Goal: Task Accomplishment & Management: Complete application form

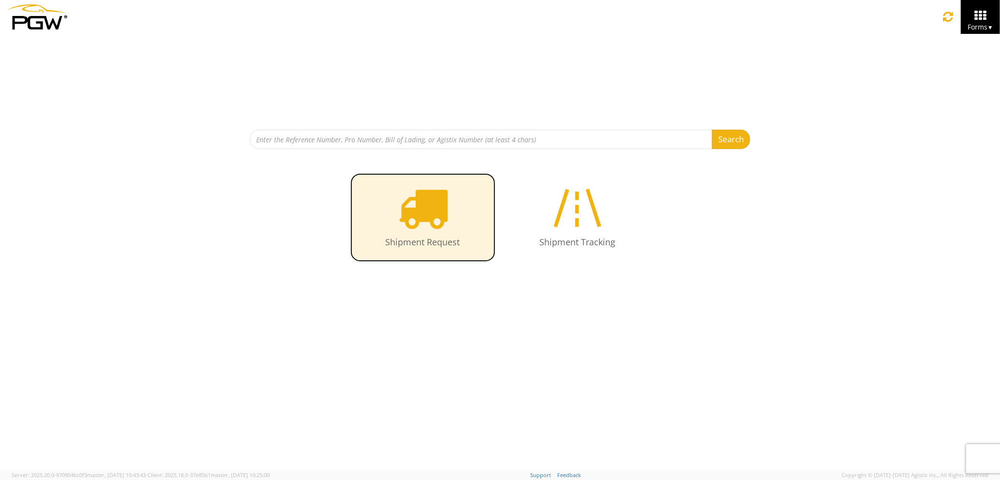
click at [442, 230] on icon at bounding box center [423, 208] width 50 height 50
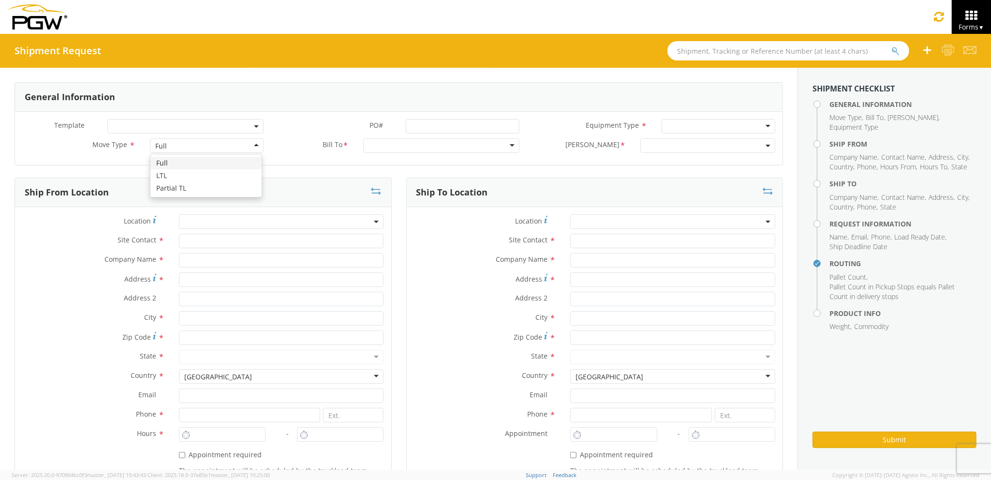
click at [208, 146] on div "Full" at bounding box center [206, 145] width 113 height 15
click at [192, 264] on input "text" at bounding box center [281, 260] width 205 height 15
type input "PGW auto glass c/o AT RENTALS"
type input "[STREET_ADDRESS]"
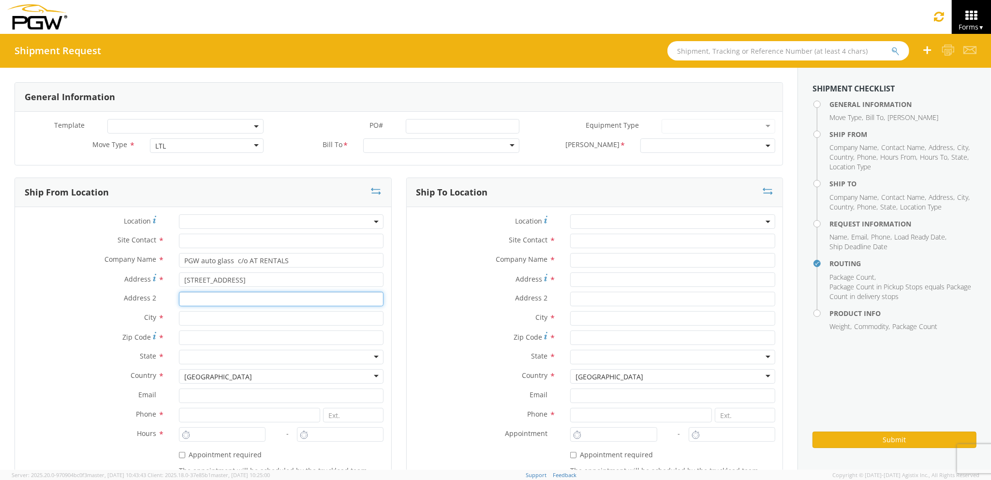
type input "5"
type input "[GEOGRAPHIC_DATA]"
type input "04769"
click at [249, 242] on input "text" at bounding box center [284, 241] width 207 height 15
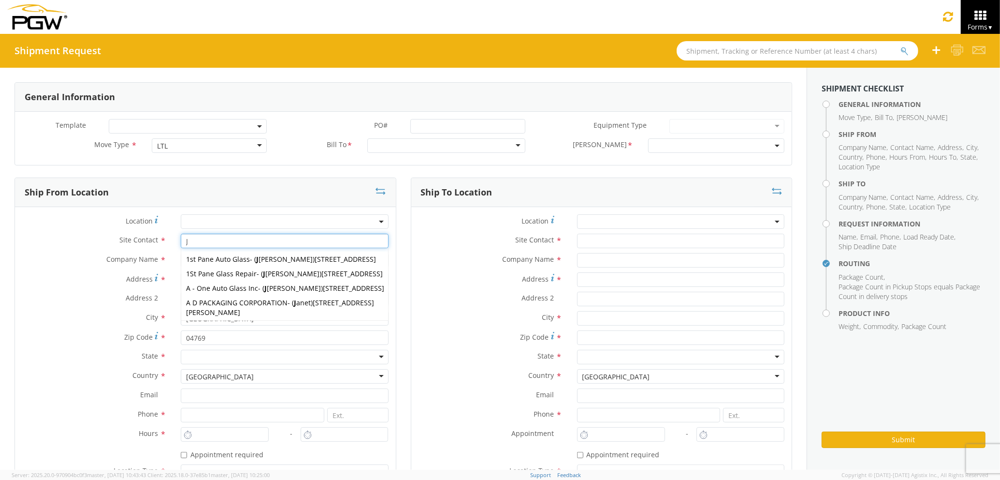
type input "J"
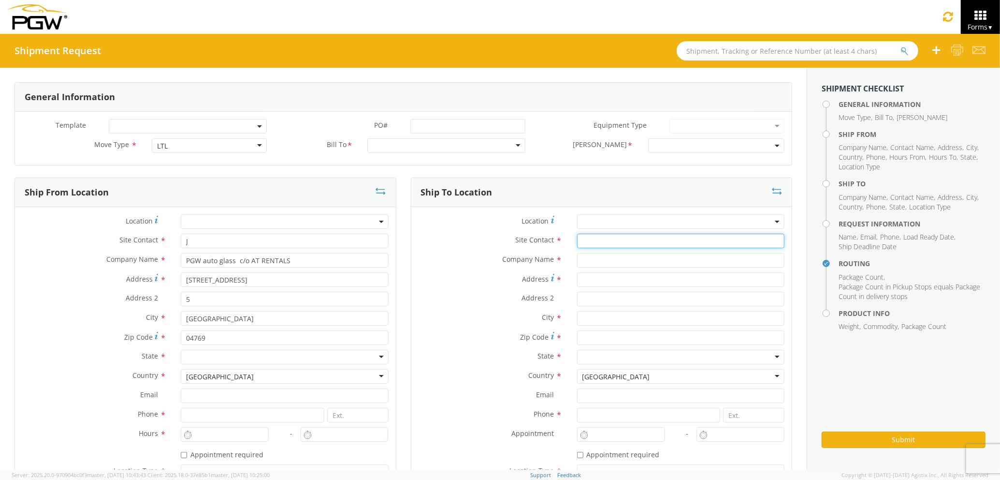
click at [592, 243] on input "text" at bounding box center [680, 241] width 207 height 15
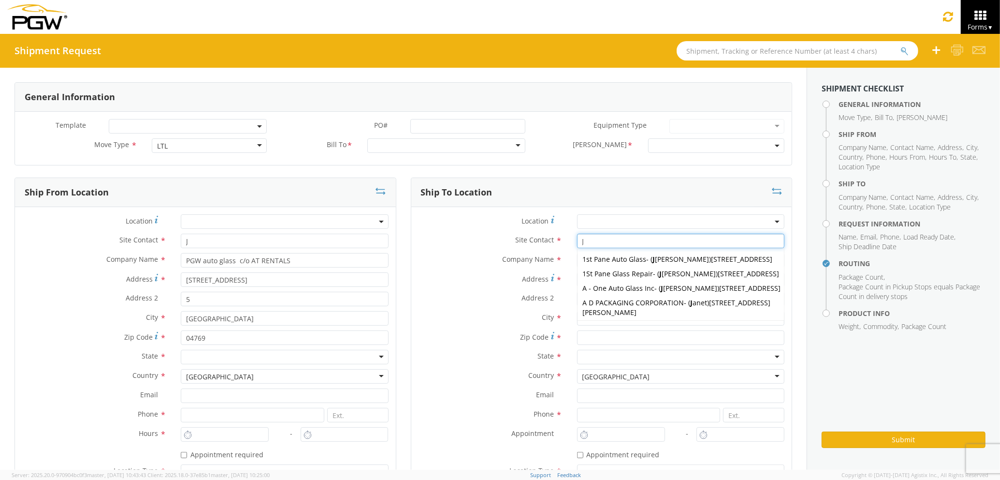
type input "J"
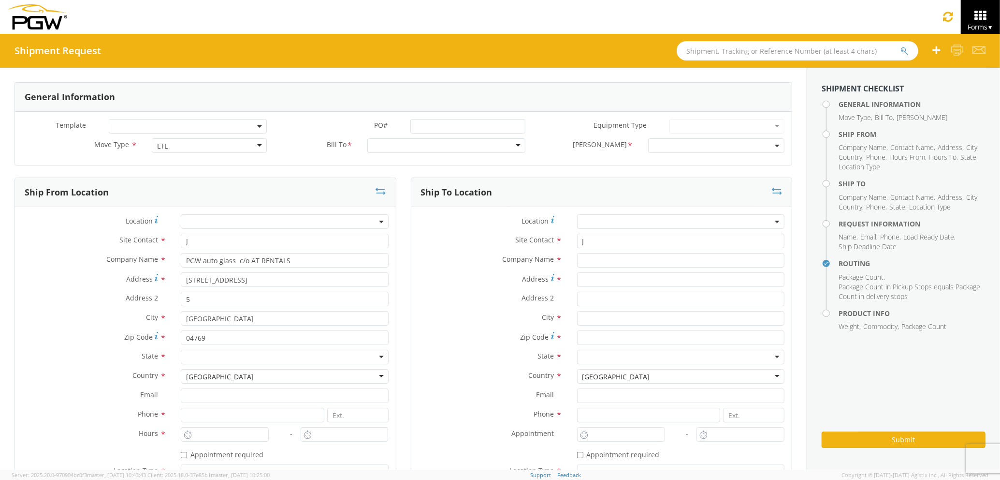
click at [457, 315] on label "City *" at bounding box center [490, 317] width 159 height 13
click at [586, 283] on input "Address *" at bounding box center [680, 279] width 207 height 15
type input "[STREET_ADDRESS][PERSON_NAME]"
type input "[EMAIL_ADDRESS][DOMAIN_NAME]"
type input "2073329611"
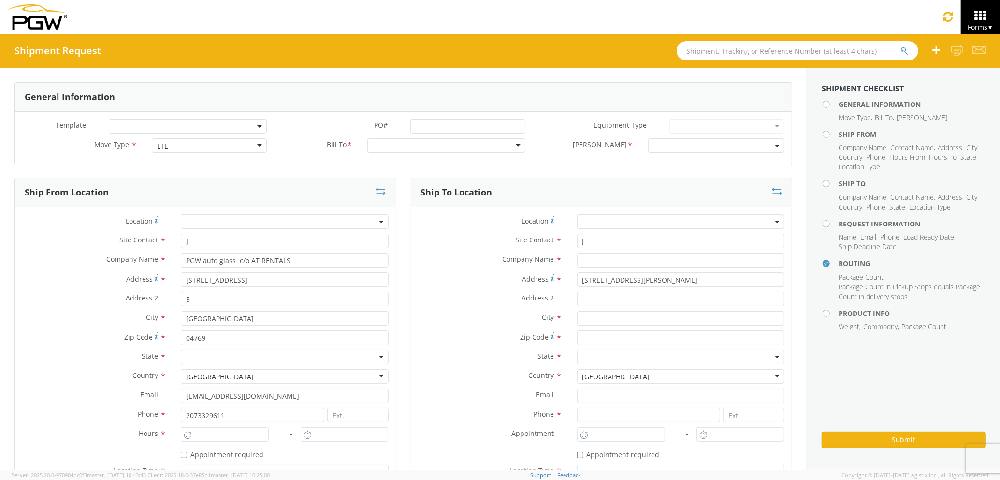
type input "PGW auto glass c/o AT RENTALS"
type input "5"
type input "[PERSON_NAME]"
type input "04092"
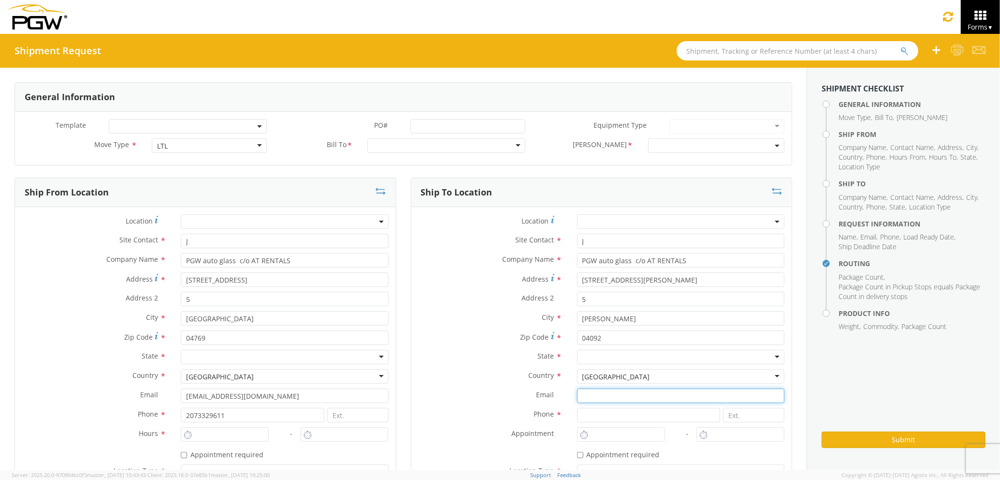
type input "[EMAIL_ADDRESS][DOMAIN_NAME]"
type input "2073329611"
type input "PGW auto glass c/o AT RENTALS"
type input "[PERSON_NAME] [PERSON_NAME]"
type input "[EMAIL_ADDRESS][DOMAIN_NAME]"
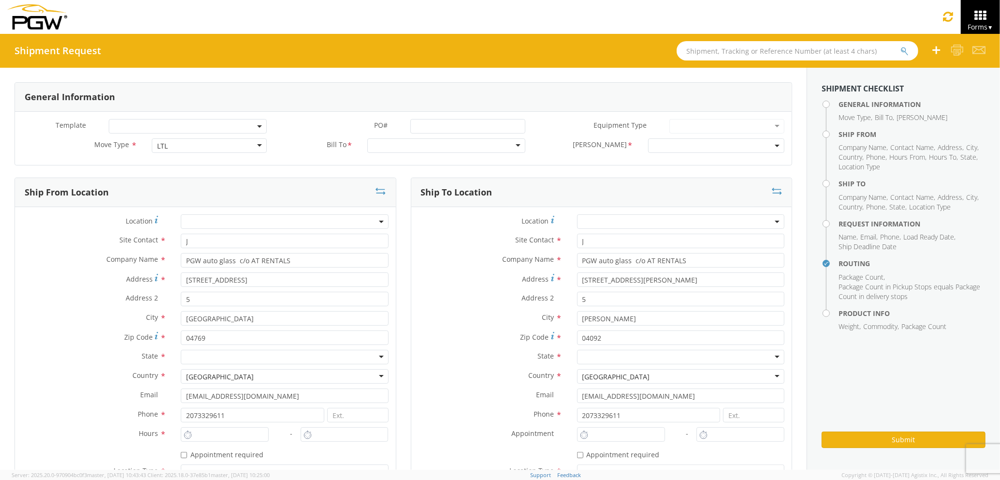
type input "2073329611"
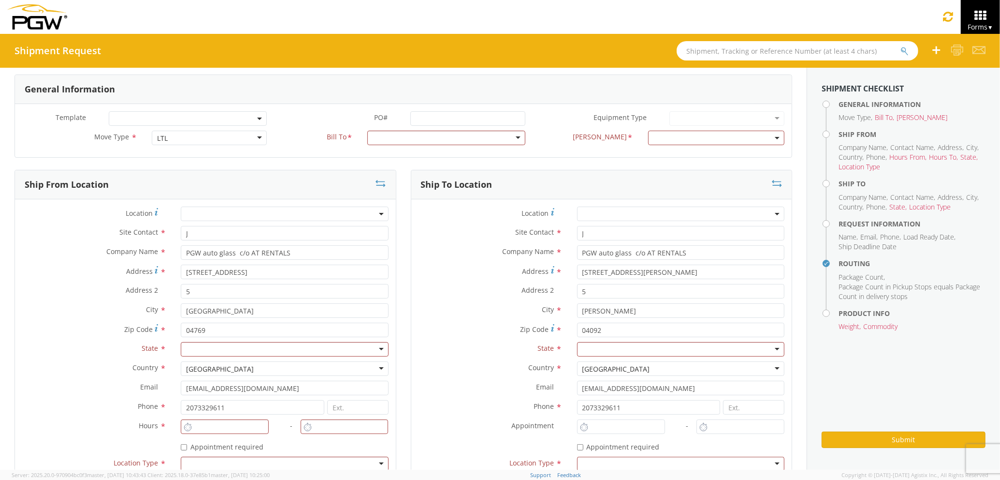
click at [474, 345] on label "State *" at bounding box center [490, 348] width 159 height 13
click at [250, 345] on div at bounding box center [284, 349] width 207 height 15
type input "MA"
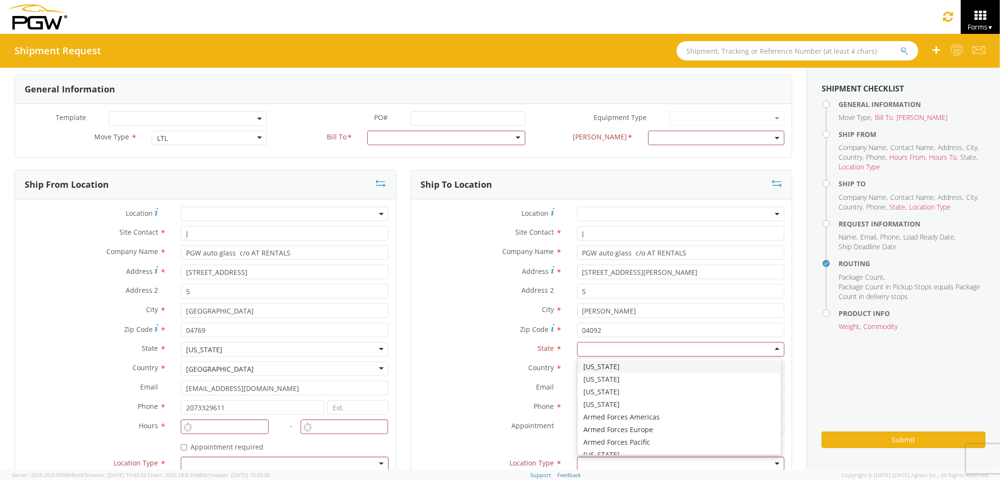
click at [585, 349] on div at bounding box center [680, 349] width 207 height 15
type input "MA"
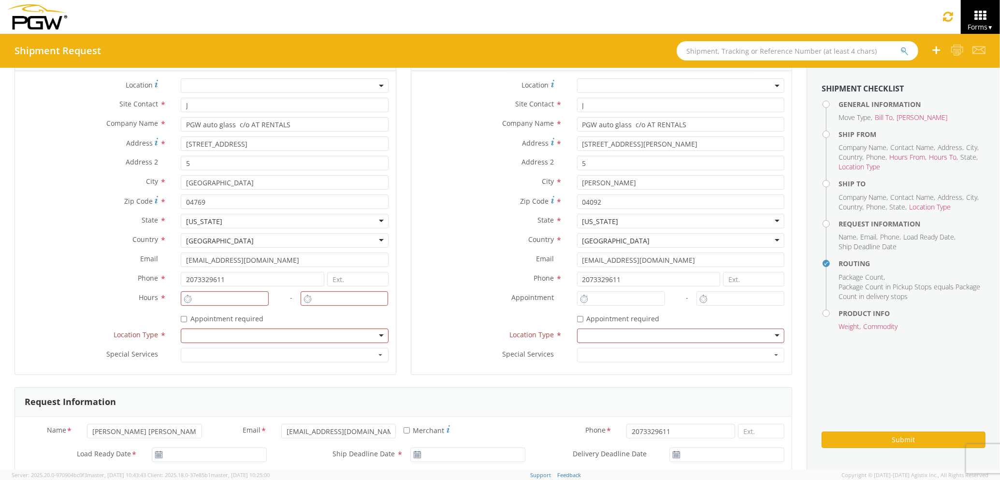
scroll to position [136, 0]
type input "8:00 AM"
type input "9:00 AM"
click at [231, 293] on input "8:00 AM" at bounding box center [225, 298] width 88 height 15
type input "8:00 AM"
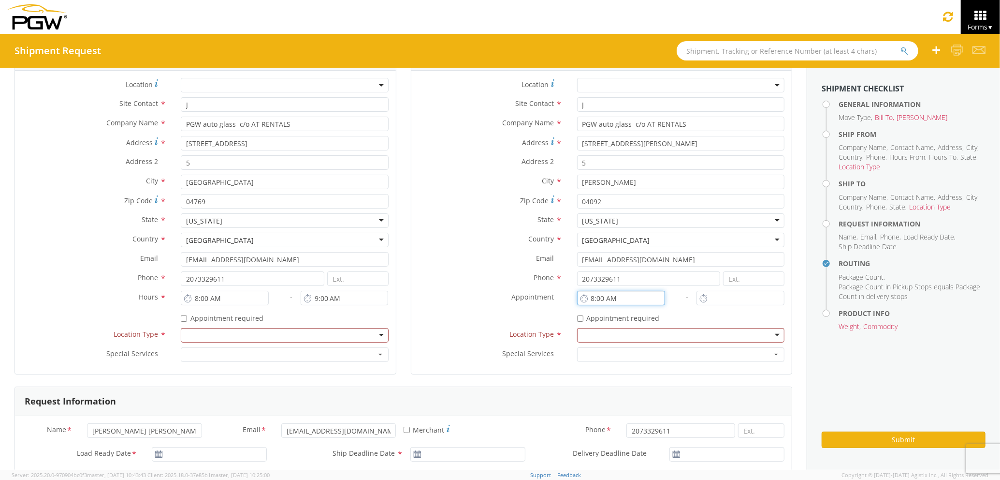
click at [613, 302] on input "8:00 AM" at bounding box center [621, 298] width 88 height 15
type input "8:00 AM"
click at [728, 296] on input "8:00 AM" at bounding box center [741, 298] width 88 height 15
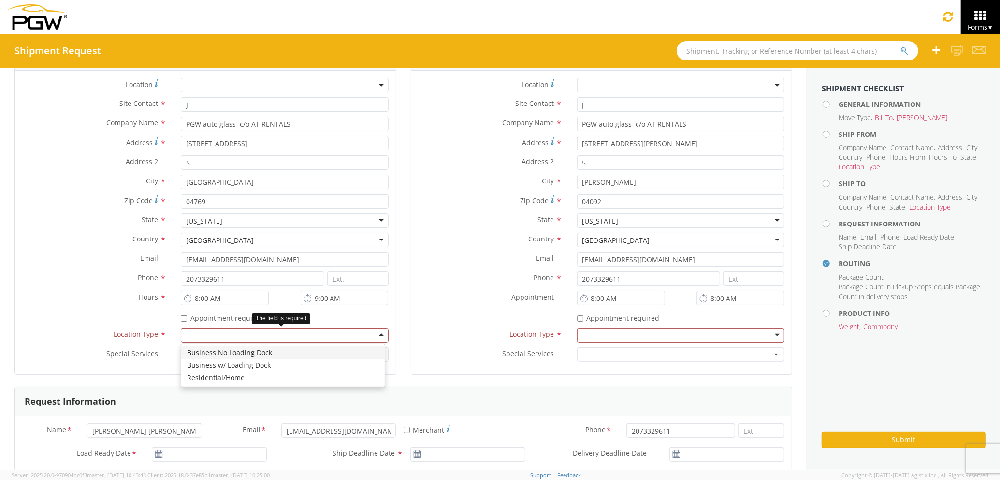
click at [281, 339] on div at bounding box center [284, 335] width 207 height 15
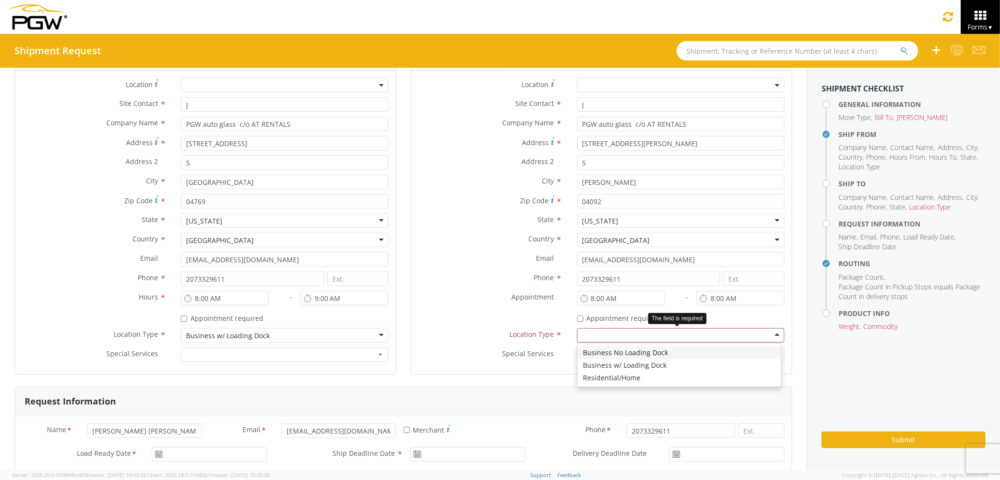
click at [625, 337] on div at bounding box center [680, 335] width 207 height 15
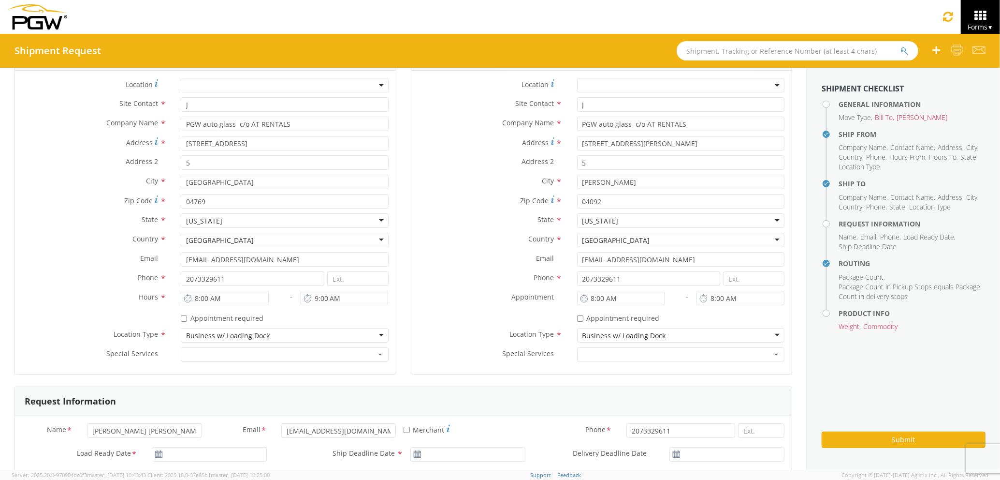
click at [185, 447] on div "Name * [PERSON_NAME] [PERSON_NAME] Email * [EMAIL_ADDRESS][DOMAIN_NAME] * Merch…" at bounding box center [403, 435] width 777 height 24
type input "[DATE]"
click at [186, 451] on input "[DATE]" at bounding box center [209, 454] width 115 height 15
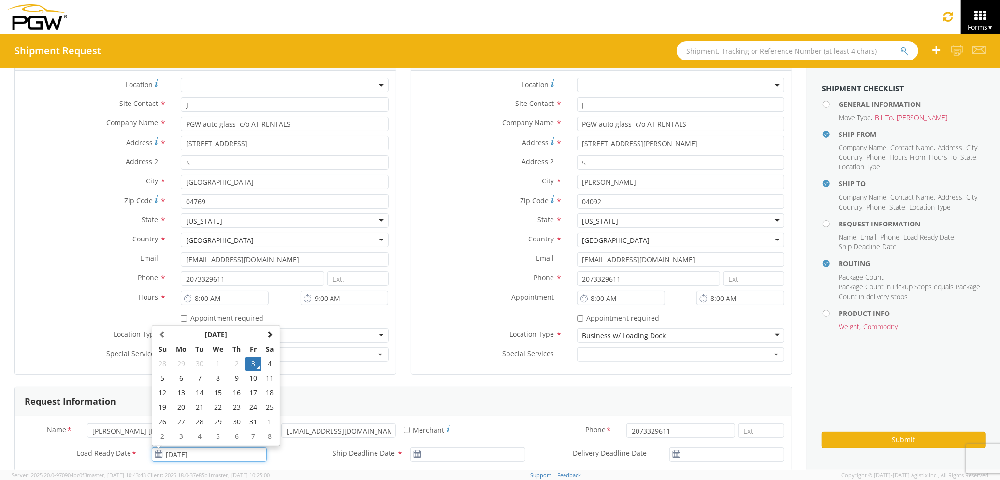
click at [245, 366] on td "3" at bounding box center [253, 363] width 16 height 15
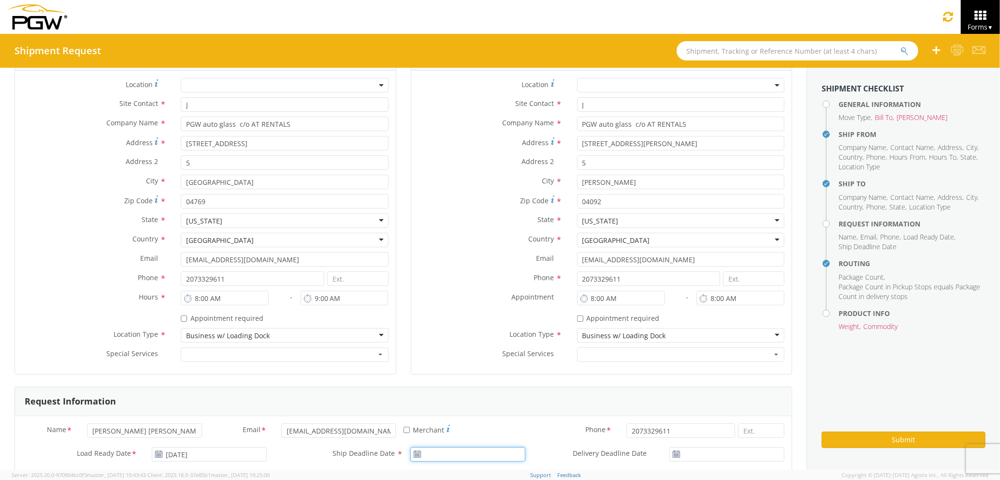
type input "[DATE]"
click at [435, 451] on input "[DATE]" at bounding box center [468, 454] width 115 height 15
click at [509, 363] on td "3" at bounding box center [512, 363] width 16 height 15
type input "[DATE]"
click at [702, 452] on input "[DATE]" at bounding box center [727, 454] width 115 height 15
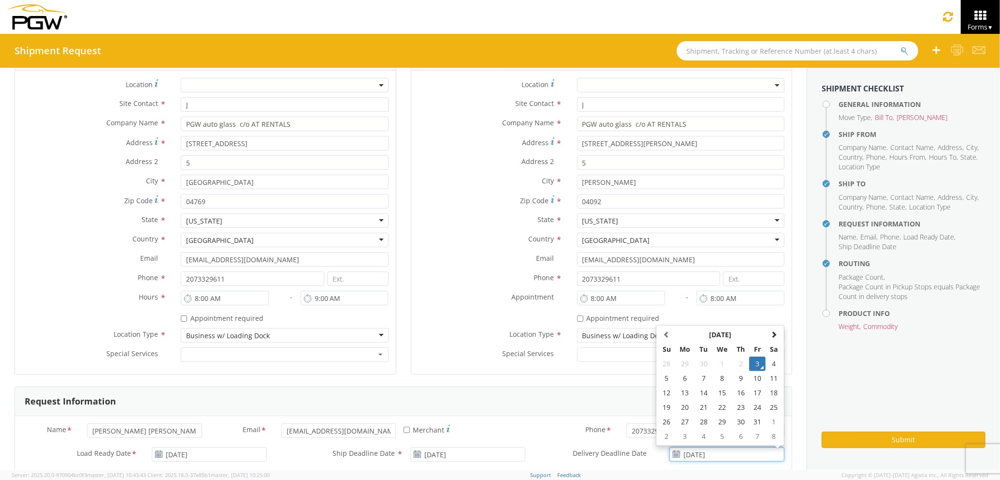
click at [749, 364] on td "3" at bounding box center [757, 363] width 16 height 15
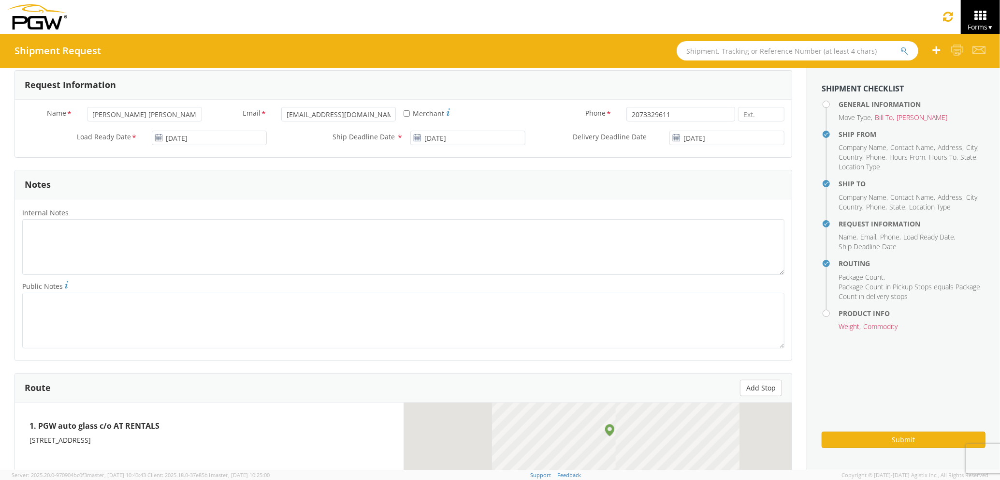
scroll to position [652, 0]
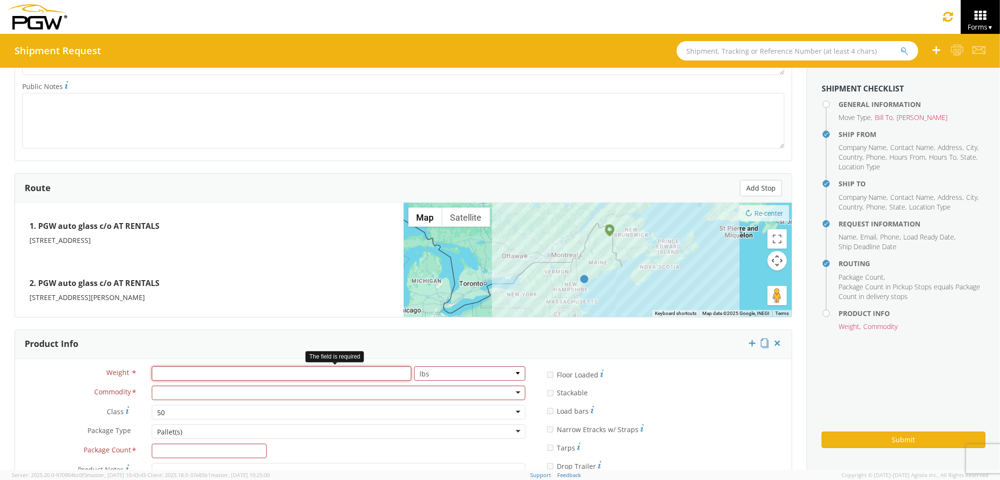
click at [236, 374] on input "number" at bounding box center [282, 373] width 260 height 15
type input "1000"
click at [241, 394] on div at bounding box center [339, 392] width 374 height 15
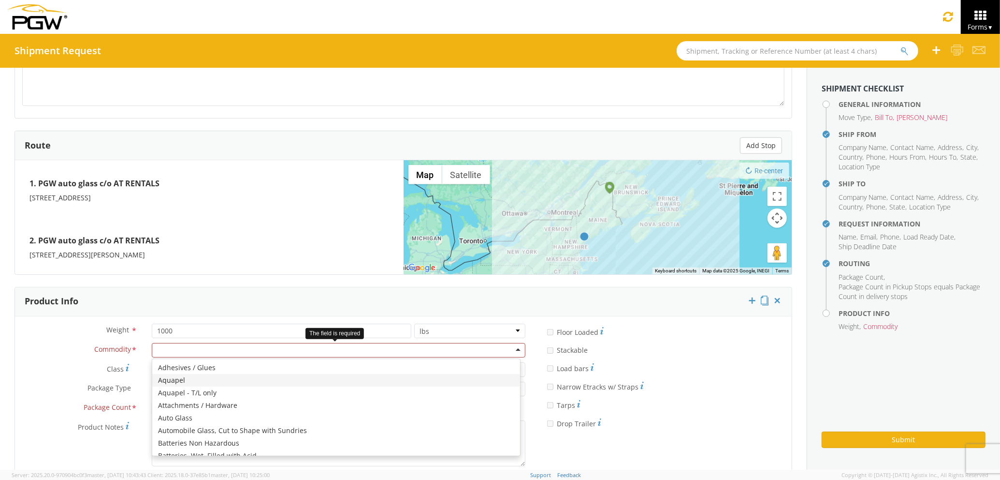
scroll to position [737, 0]
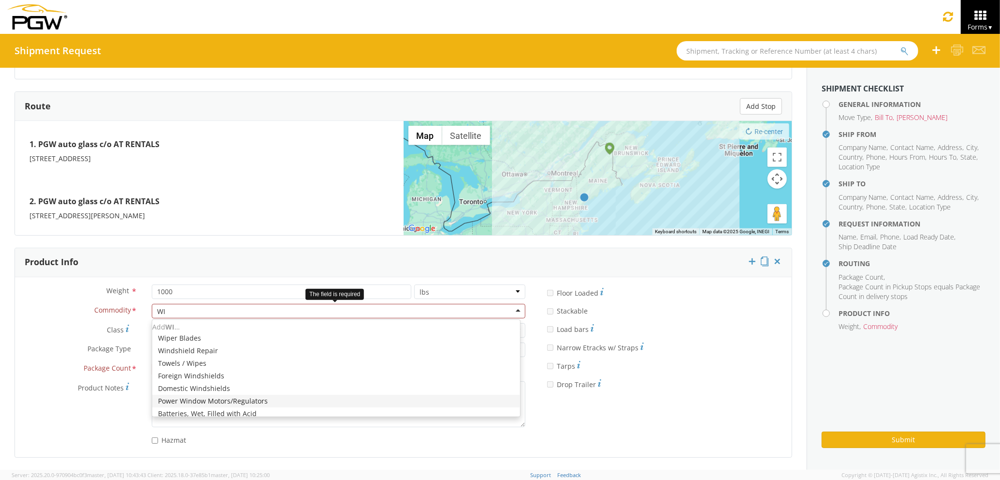
type input "WIN"
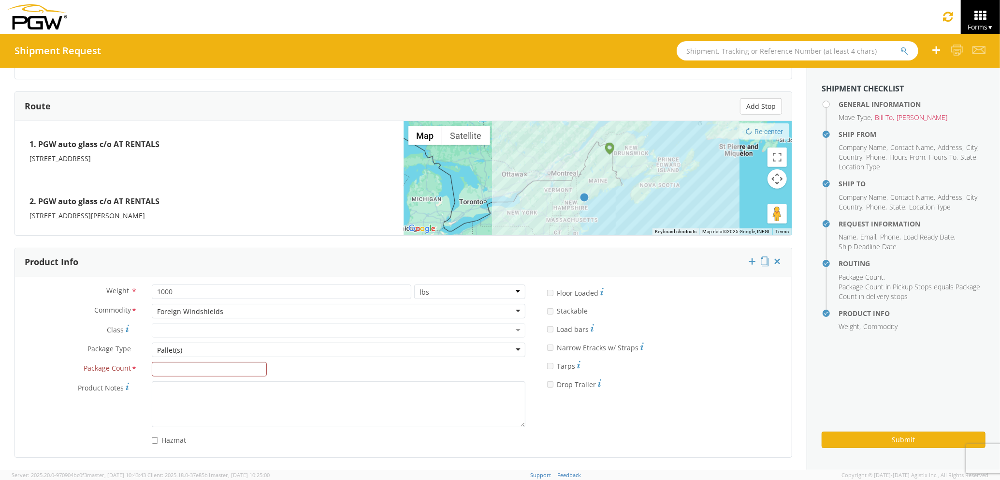
scroll to position [0, 0]
click at [206, 364] on input "Package Count *" at bounding box center [209, 369] width 115 height 15
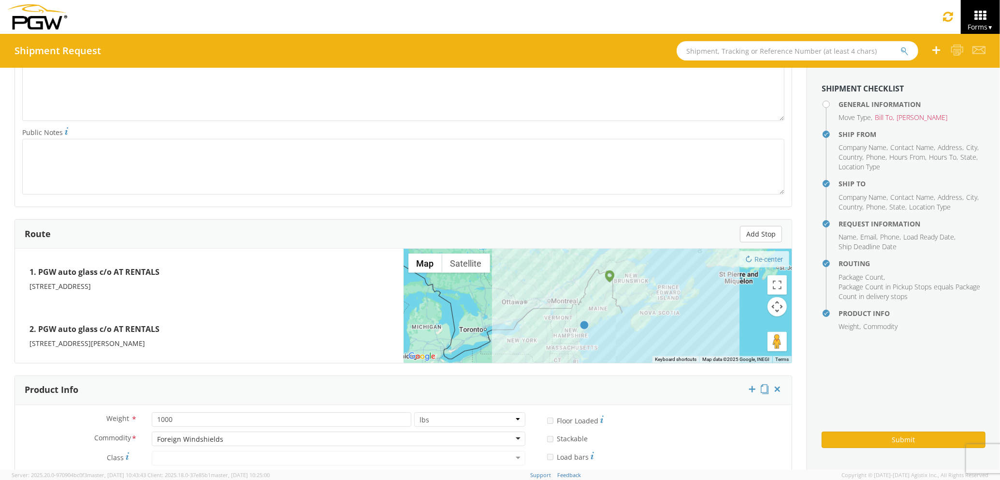
scroll to position [415, 0]
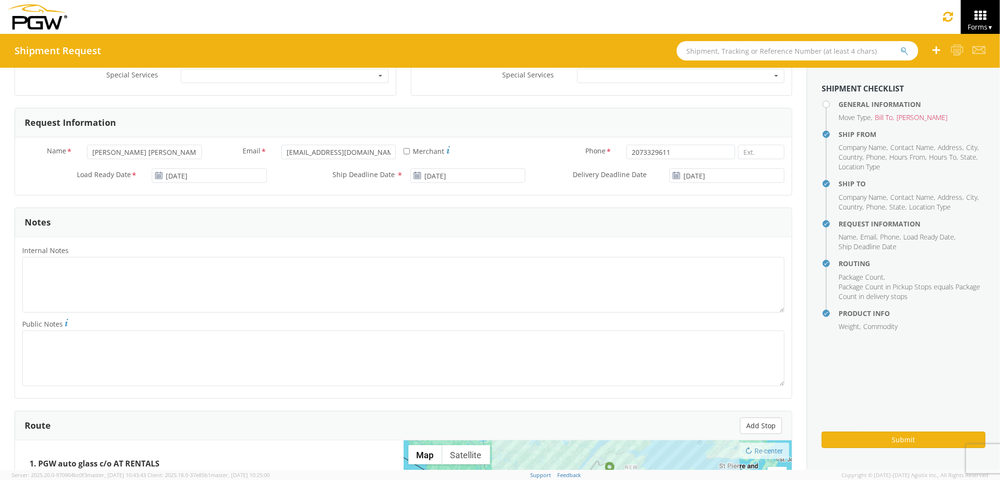
type input "4"
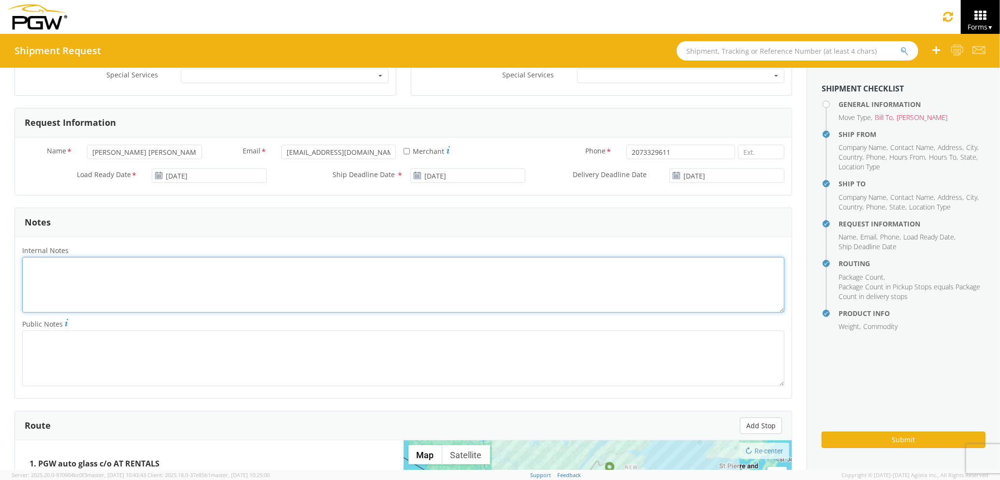
click at [178, 284] on textarea "Internal Notes *" at bounding box center [403, 285] width 762 height 56
type textarea "return racks PRO 991423"
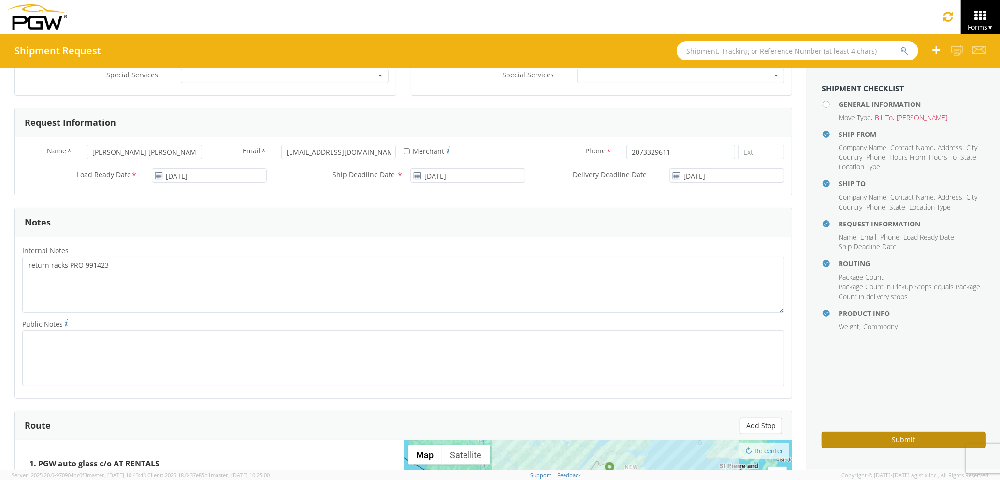
click at [891, 439] on button "Submit" at bounding box center [904, 439] width 164 height 16
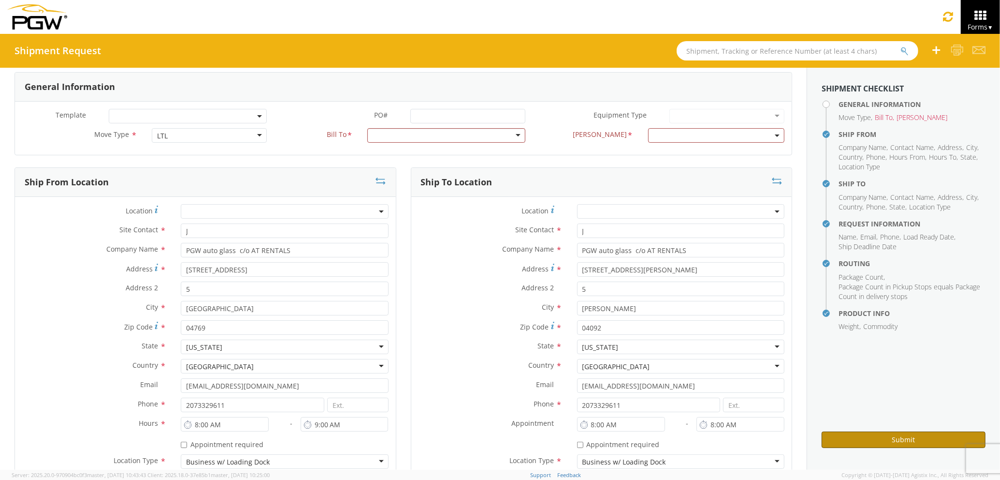
scroll to position [0, 0]
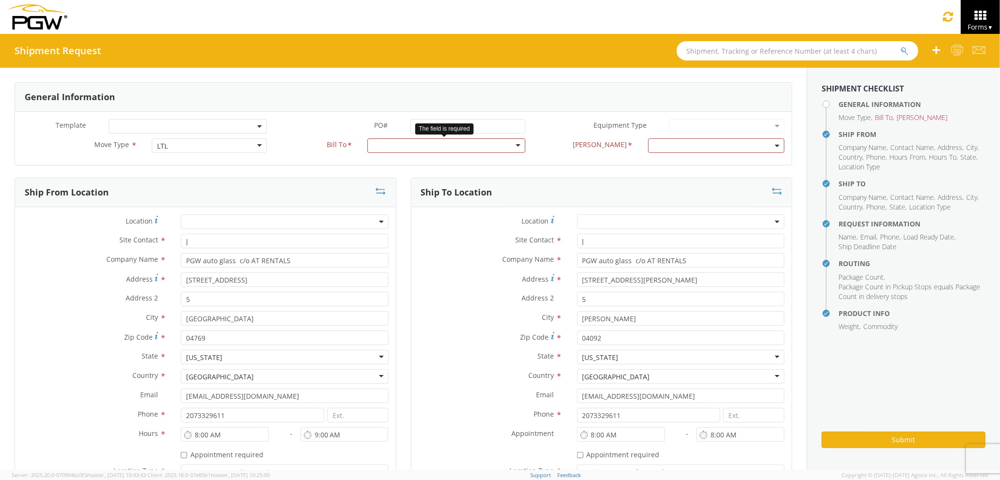
click at [494, 148] on div at bounding box center [446, 145] width 158 height 15
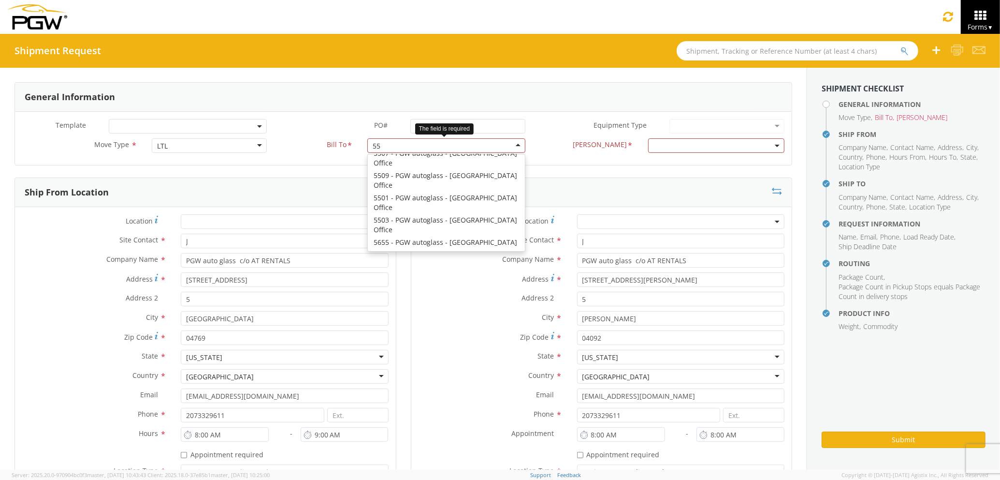
scroll to position [405, 0]
type input "559"
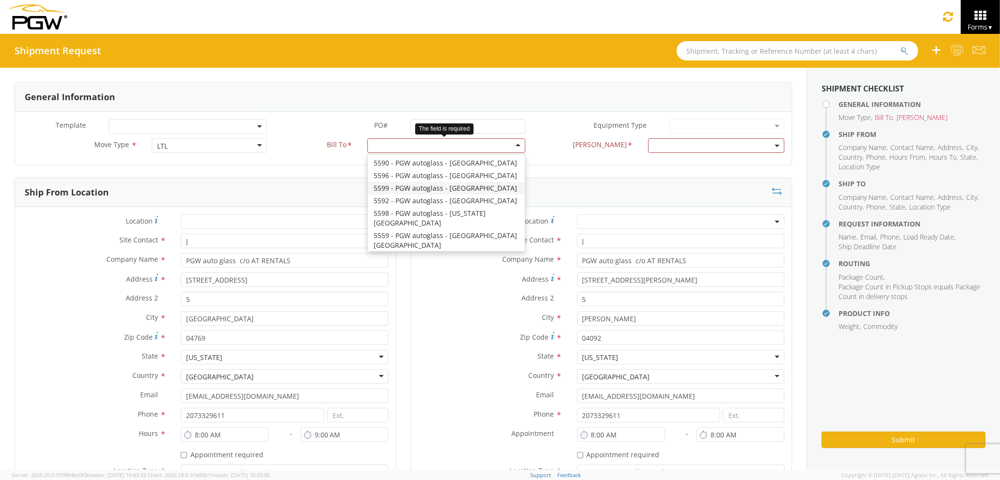
scroll to position [0, 0]
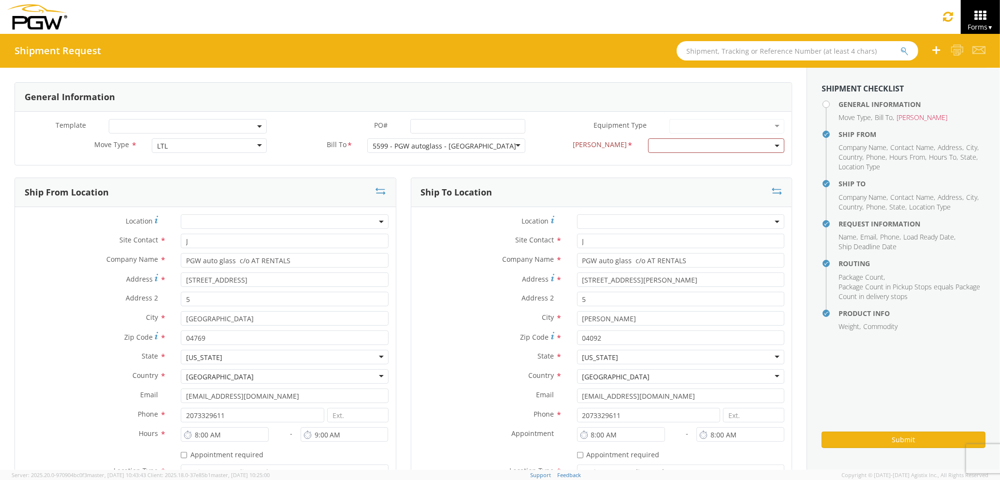
select select
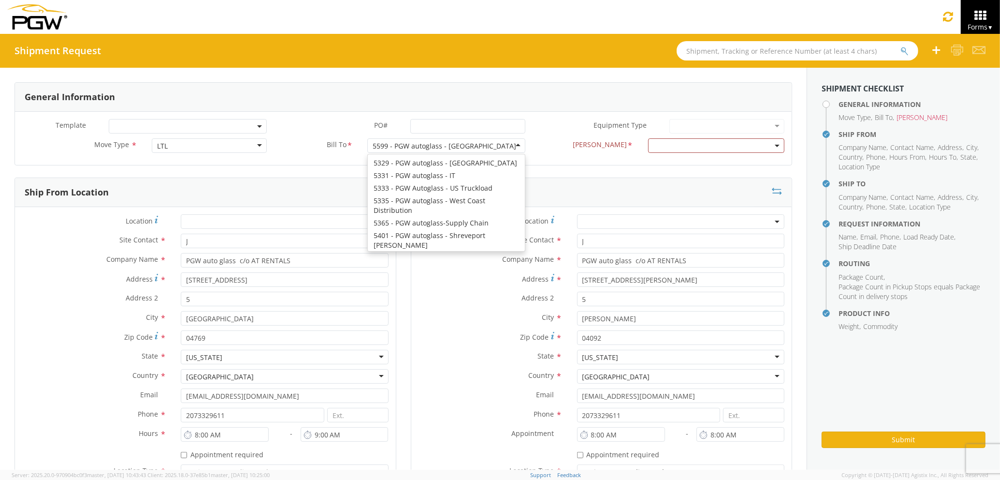
click at [453, 149] on div "5599 - PGW autoglass - [GEOGRAPHIC_DATA]" at bounding box center [445, 146] width 144 height 10
click at [653, 147] on span at bounding box center [716, 145] width 136 height 15
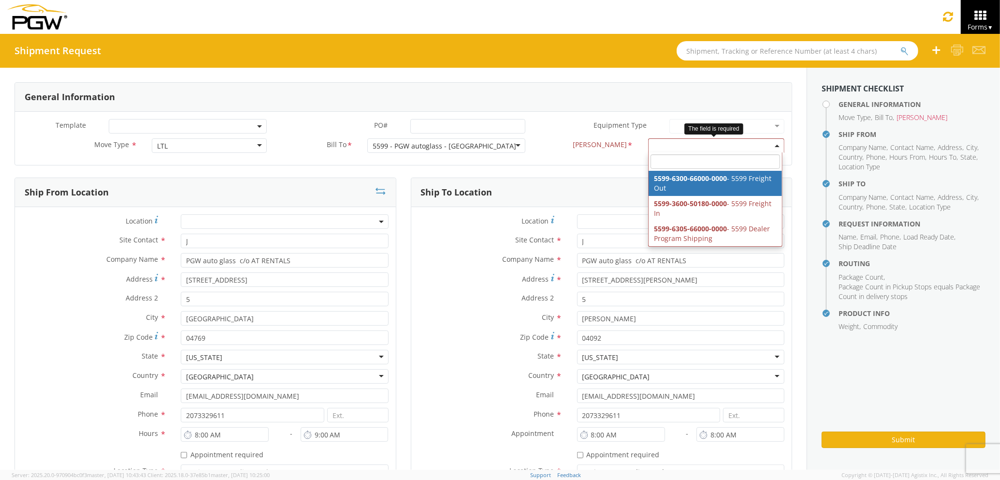
click at [681, 158] on input "search" at bounding box center [716, 161] width 130 height 15
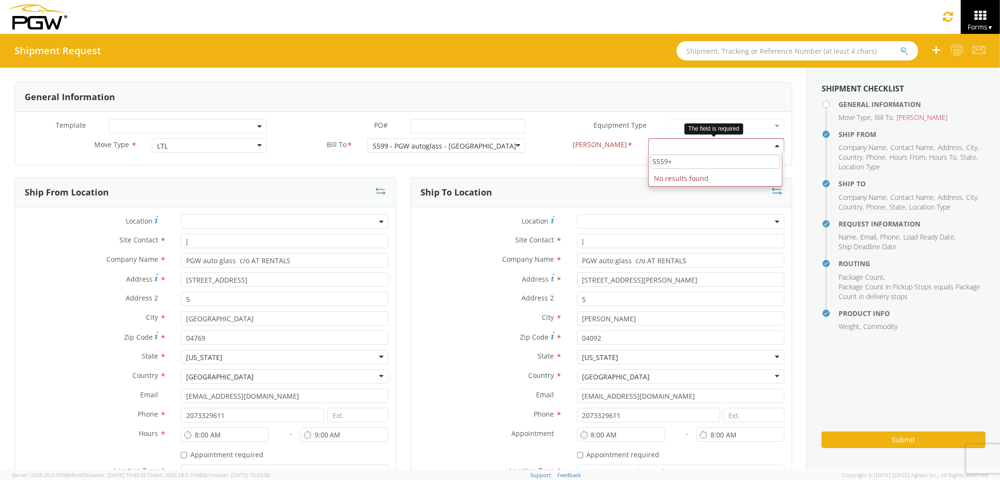
type input "5559"
click at [498, 136] on div "PO# *" at bounding box center [403, 128] width 259 height 19
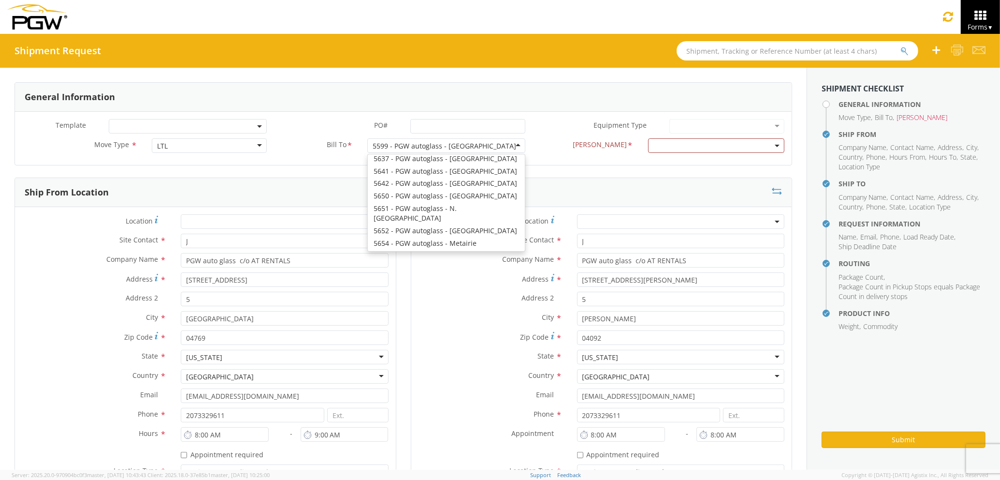
click at [500, 142] on div "5599 - PGW autoglass - [GEOGRAPHIC_DATA]" at bounding box center [446, 145] width 158 height 15
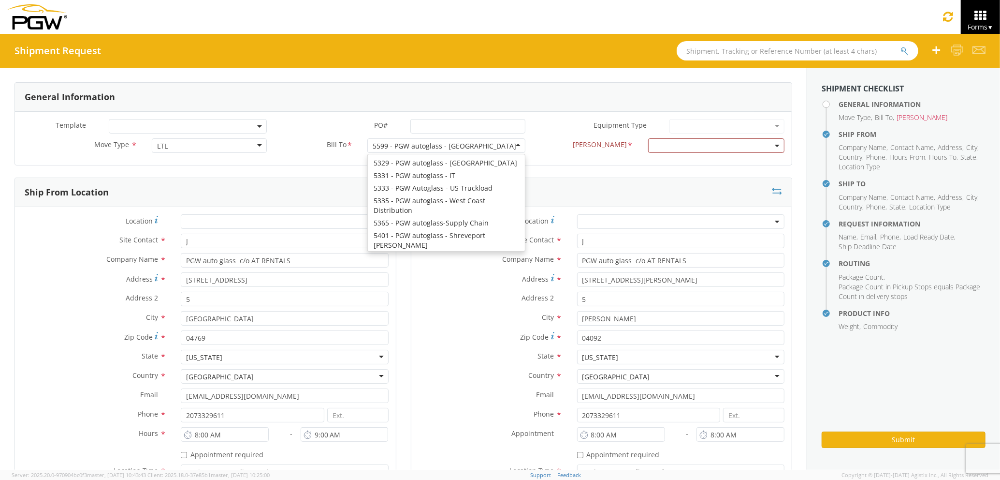
scroll to position [1159, 0]
click at [509, 144] on div "5599 - PGW autoglass - [GEOGRAPHIC_DATA]" at bounding box center [446, 145] width 158 height 15
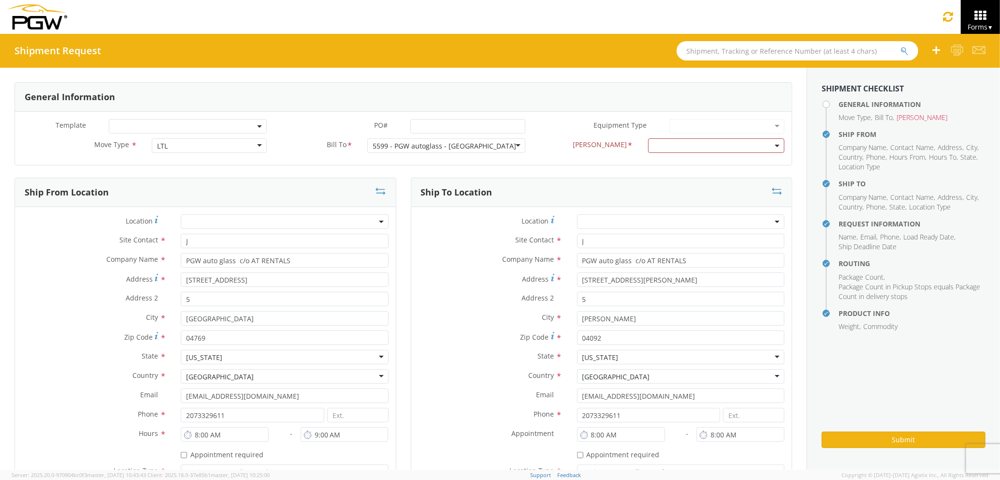
drag, startPoint x: 501, startPoint y: 146, endPoint x: 304, endPoint y: 136, distance: 197.0
click at [304, 136] on div "Template * PO# * Equipment Type * 28’ Box Van 53’ Dry Van Dropdeck (van) Flatbe…" at bounding box center [403, 138] width 777 height 53
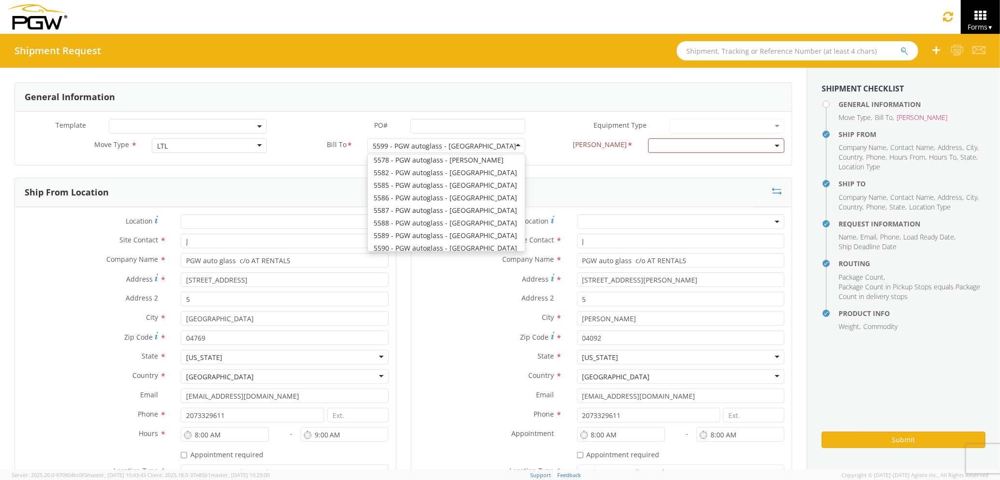
click at [511, 146] on div "5599 - PGW autoglass - [GEOGRAPHIC_DATA]" at bounding box center [446, 145] width 158 height 15
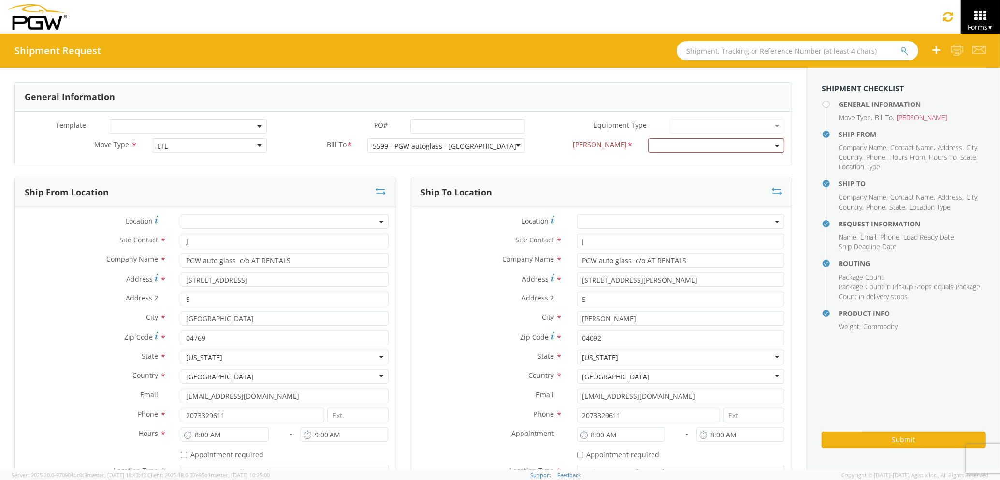
click at [496, 145] on div "5599 - PGW autoglass - [GEOGRAPHIC_DATA]" at bounding box center [446, 145] width 158 height 15
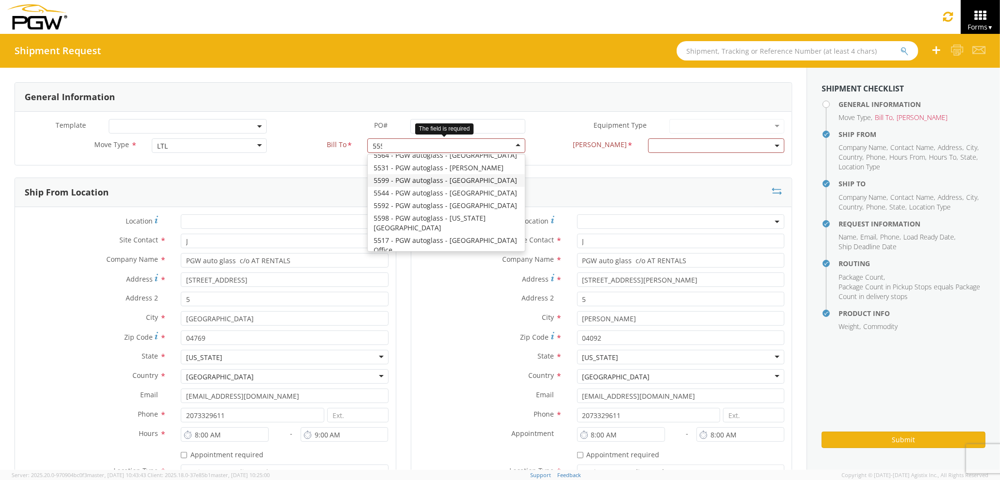
scroll to position [0, 0]
type input "5559"
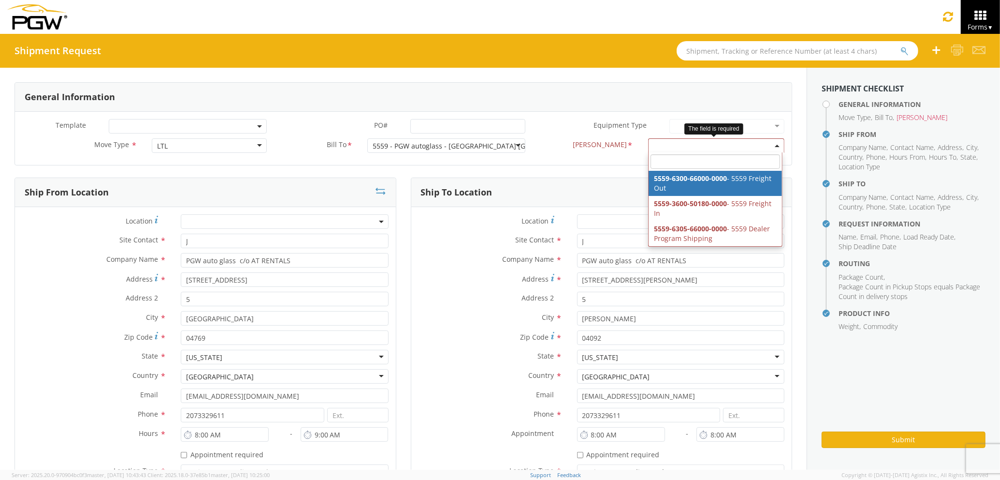
click at [680, 151] on span at bounding box center [716, 145] width 136 height 15
select select "5559-6300-66000-0000"
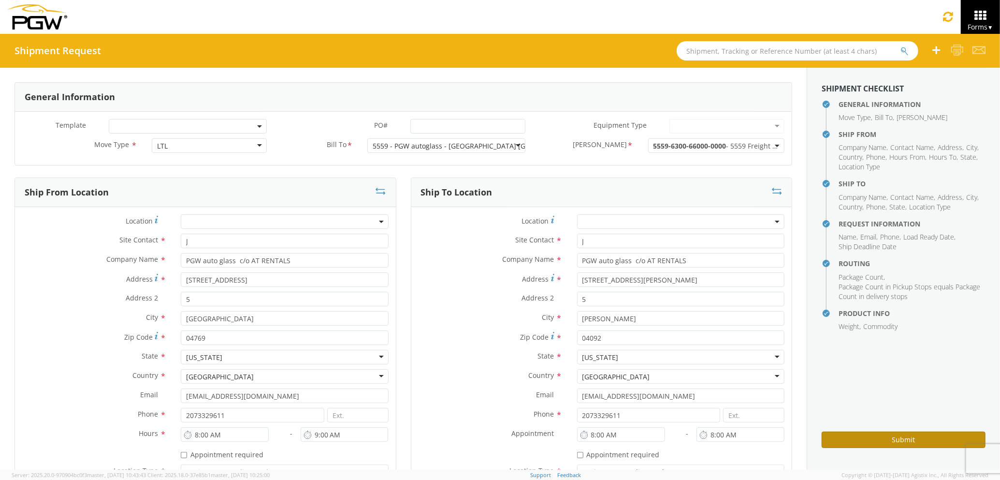
click at [896, 432] on button "Submit" at bounding box center [904, 439] width 164 height 16
